Goal: Understand process/instructions

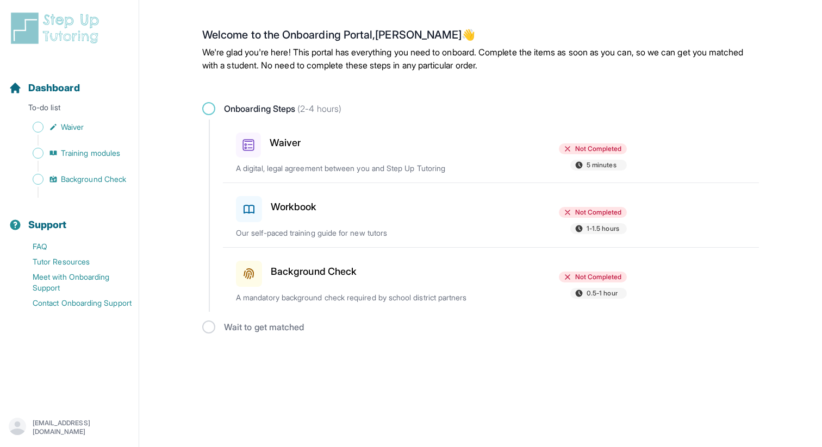
click at [350, 153] on div "Waiver" at bounding box center [299, 142] width 127 height 29
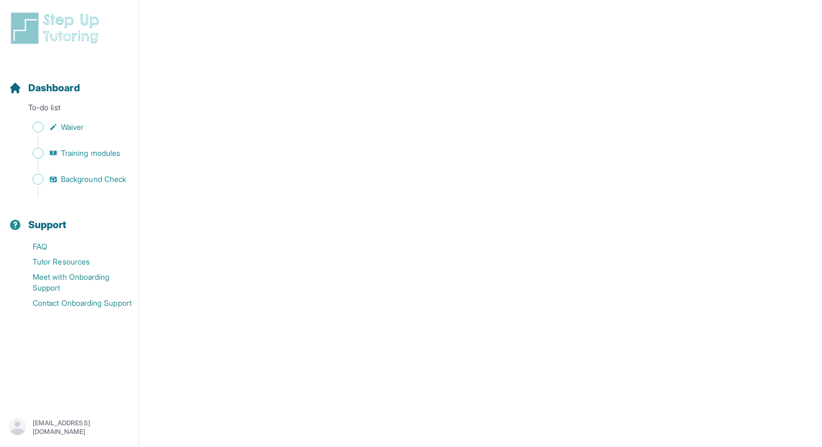
scroll to position [1506, 0]
click at [77, 123] on span "Waiver" at bounding box center [72, 127] width 23 height 11
click at [95, 155] on span "Training modules" at bounding box center [90, 153] width 59 height 11
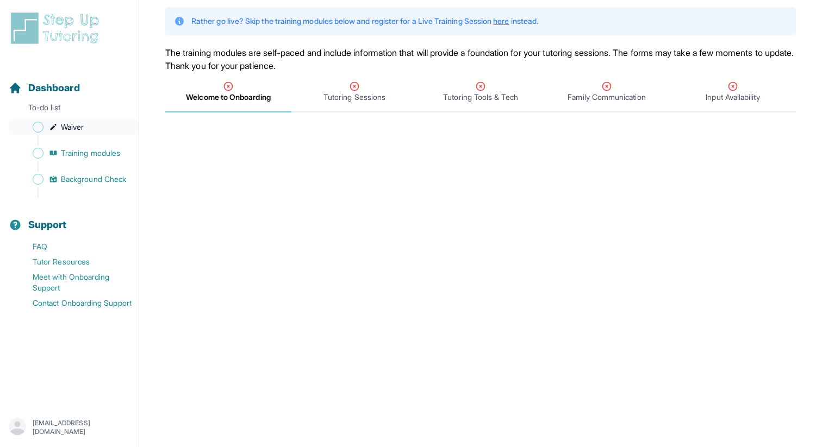
click at [95, 124] on link "Waiver" at bounding box center [74, 127] width 130 height 15
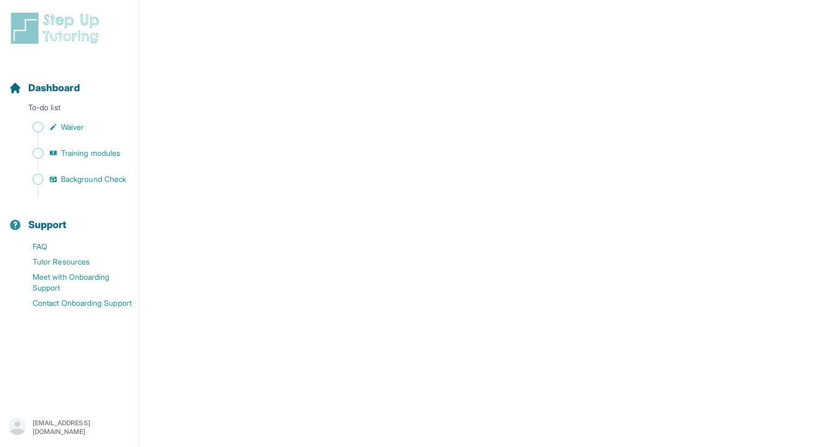
scroll to position [1488, 0]
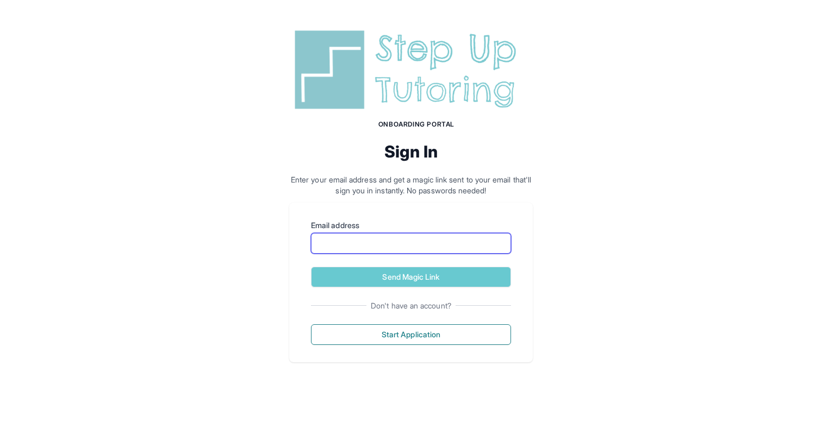
click at [420, 250] on input "Email address" at bounding box center [411, 243] width 200 height 21
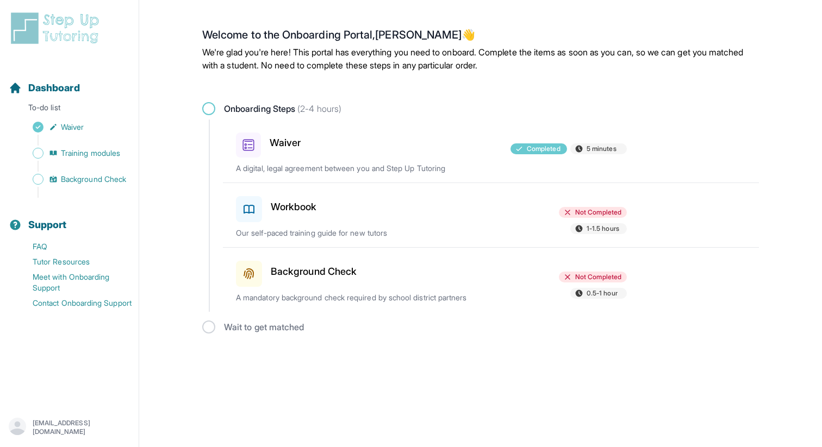
click at [478, 285] on div at bounding box center [431, 272] width 127 height 30
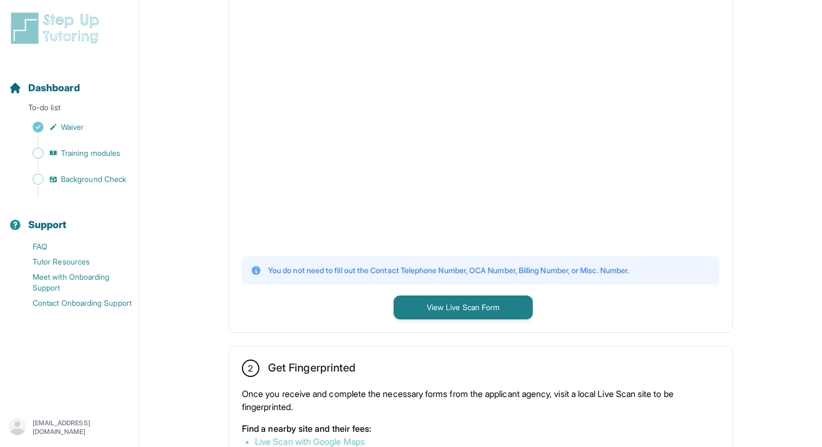
scroll to position [192, 0]
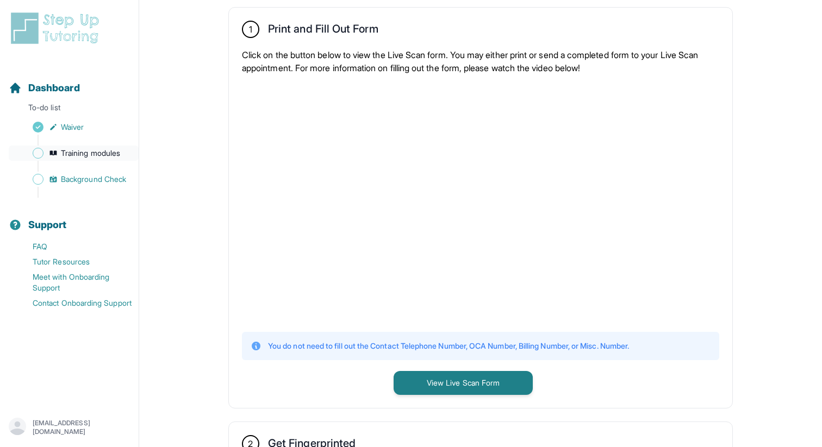
click at [113, 152] on span "Training modules" at bounding box center [90, 153] width 59 height 11
